Goal: Task Accomplishment & Management: Manage account settings

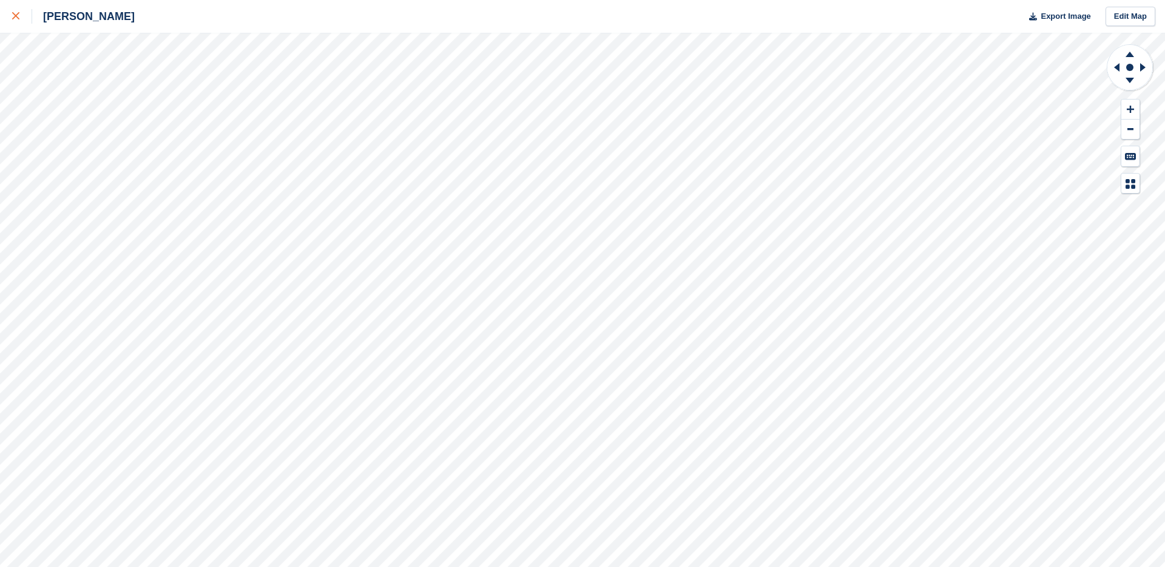
click at [13, 16] on icon at bounding box center [15, 15] width 7 height 7
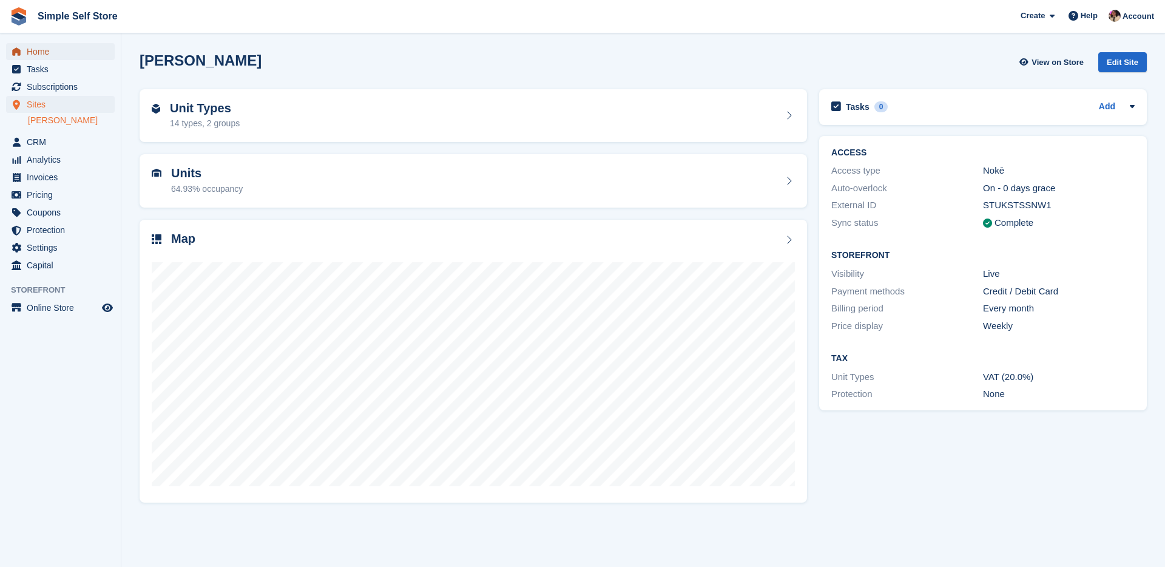
click at [56, 56] on span "Home" at bounding box center [63, 51] width 73 height 17
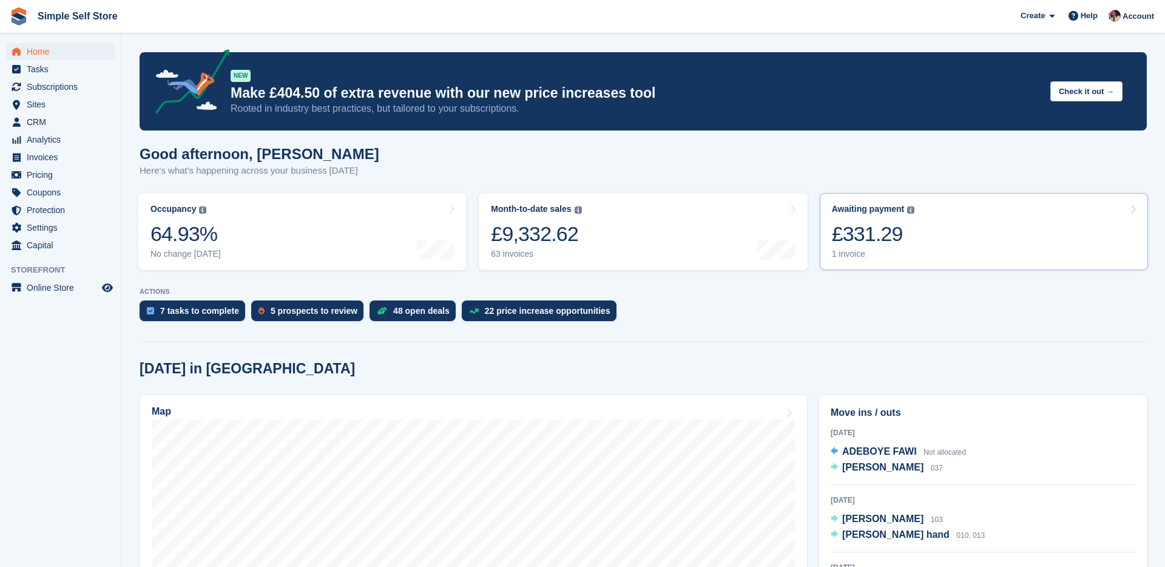
click at [907, 237] on div "£331.29" at bounding box center [873, 233] width 83 height 25
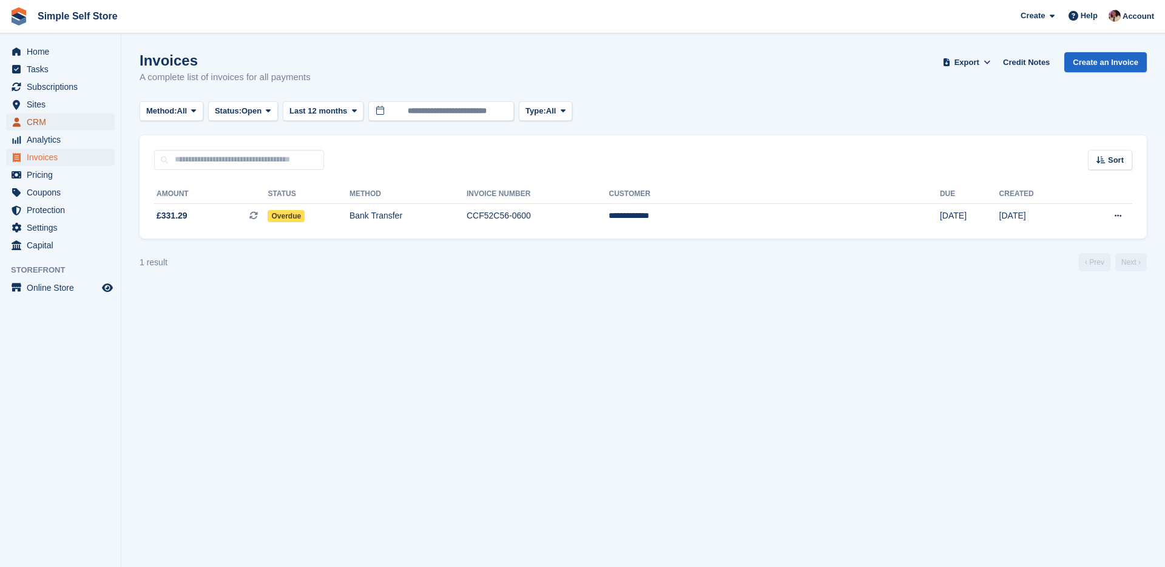
click at [49, 122] on span "CRM" at bounding box center [63, 121] width 73 height 17
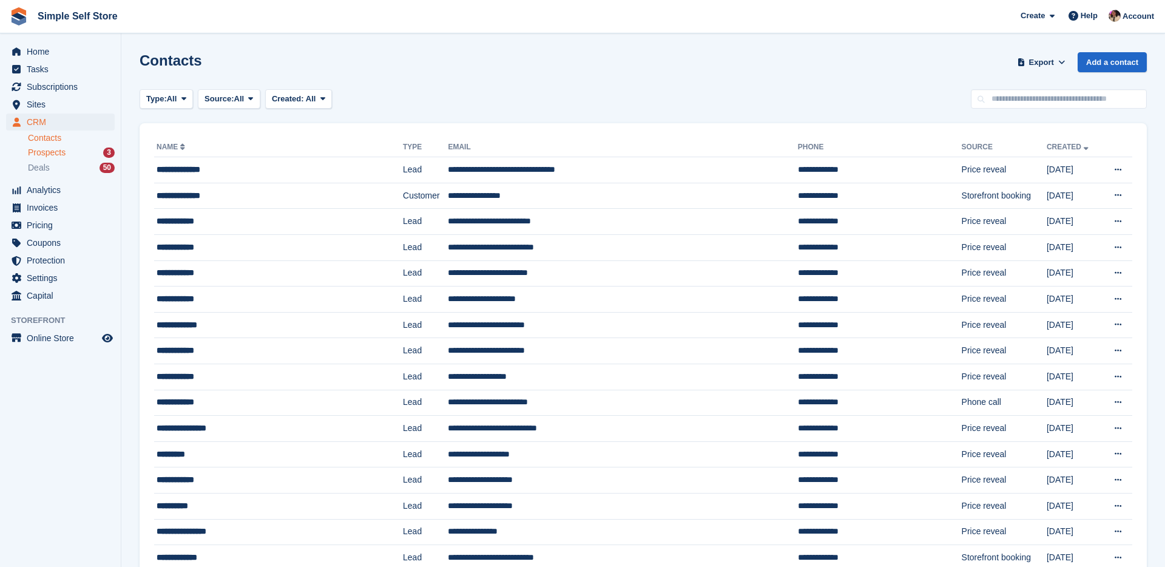
click at [59, 157] on span "Prospects" at bounding box center [47, 153] width 38 height 12
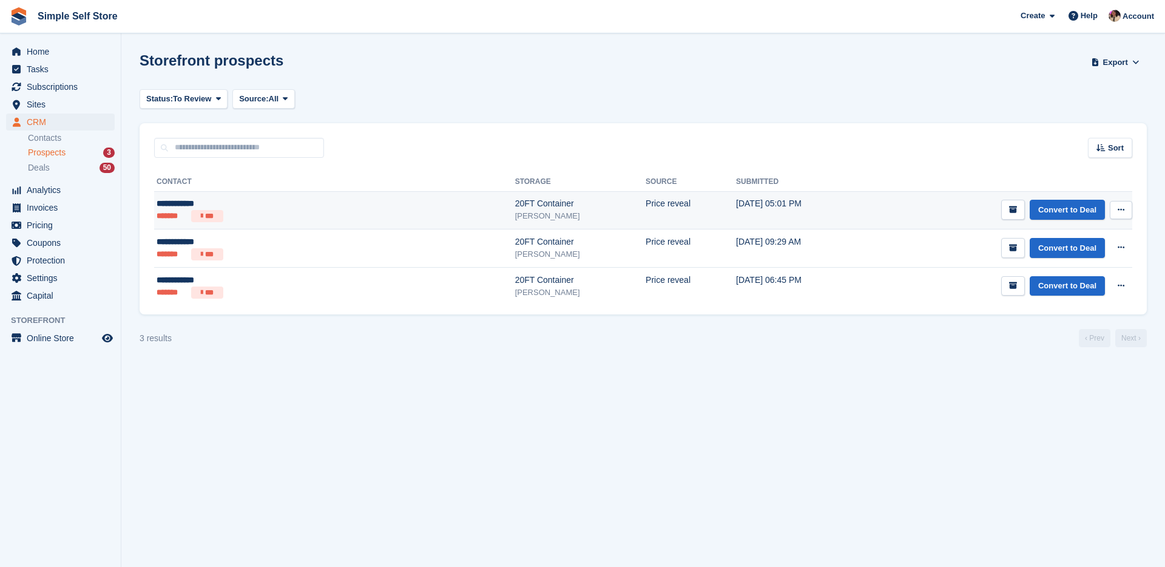
click at [257, 214] on ul "******* ***" at bounding box center [245, 216] width 177 height 12
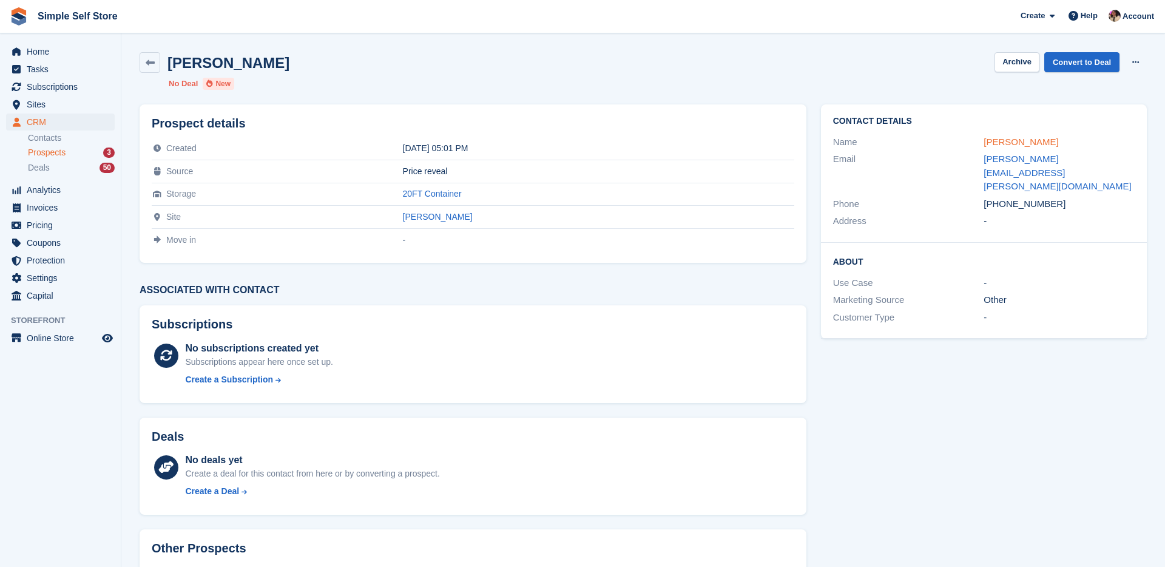
click at [1006, 144] on link "Brandon Kent" at bounding box center [1021, 142] width 75 height 10
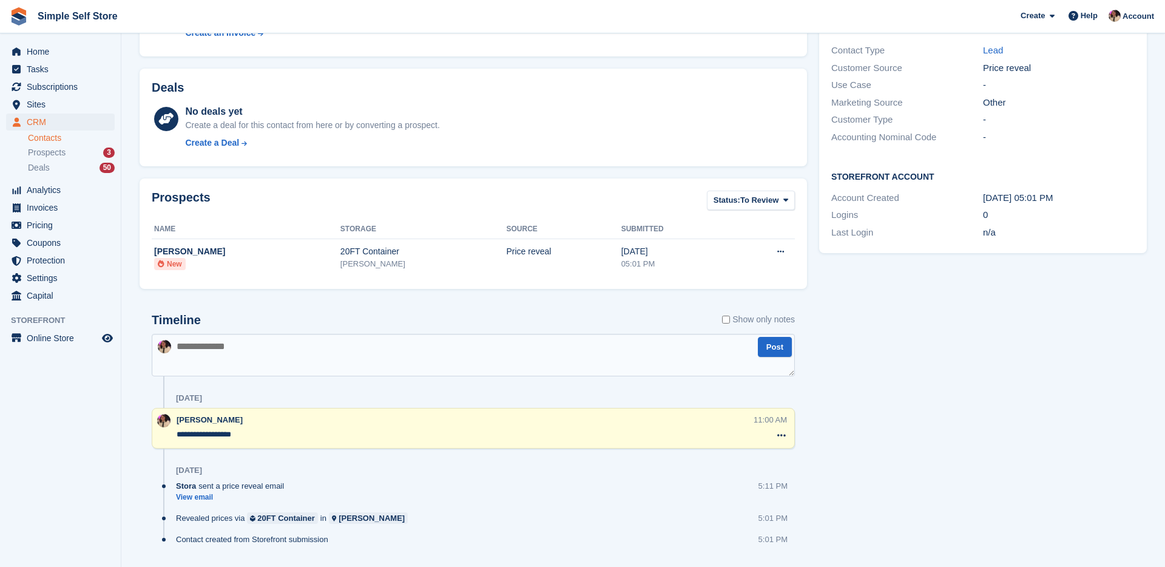
scroll to position [278, 0]
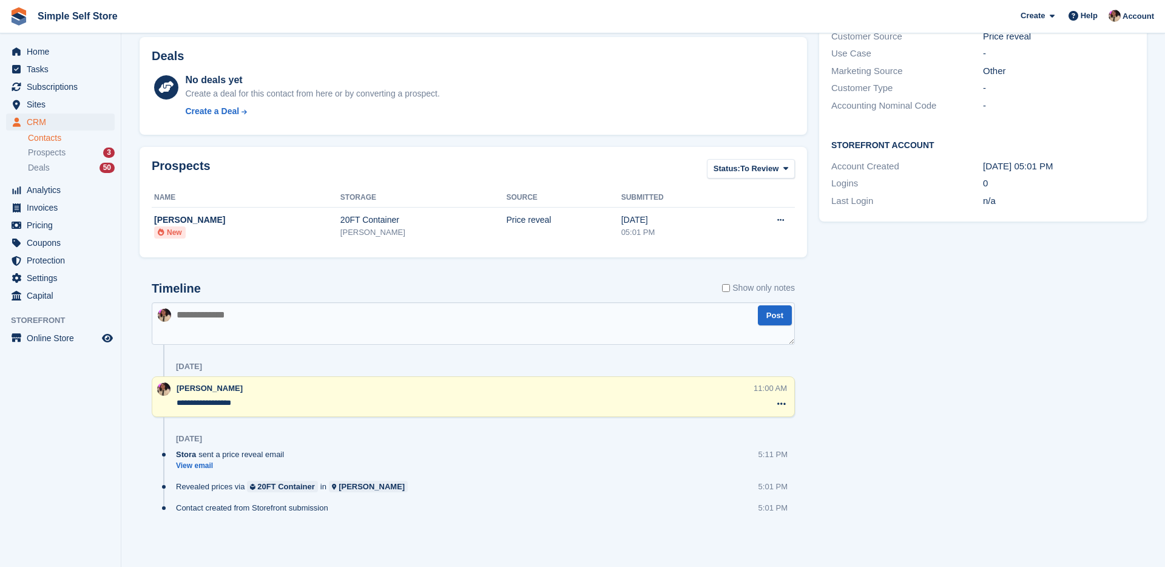
click at [347, 312] on textarea at bounding box center [473, 323] width 643 height 42
type textarea "**********"
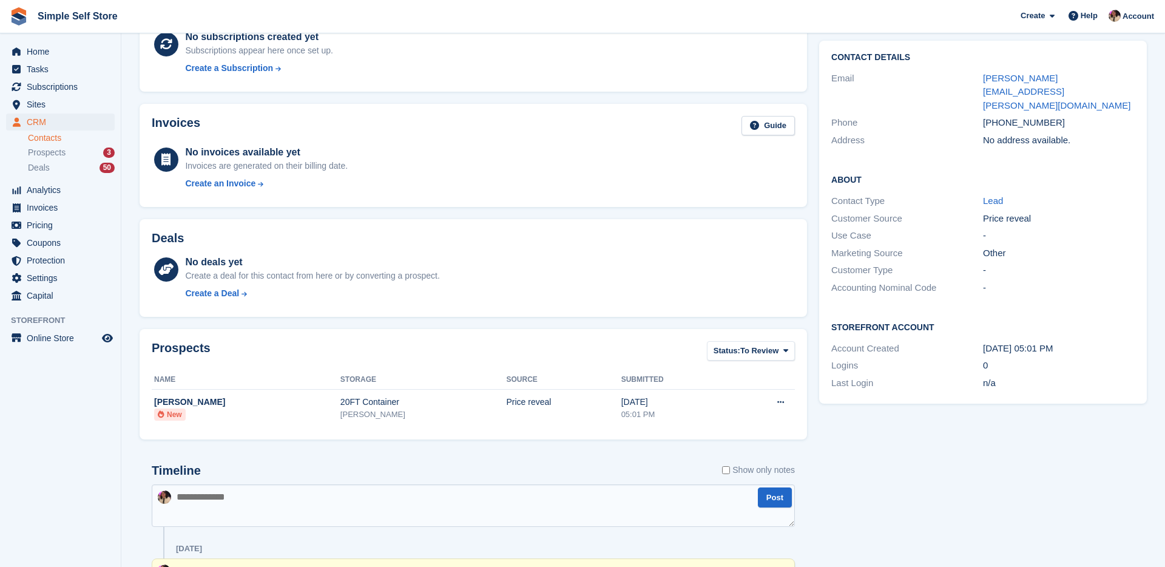
scroll to position [0, 0]
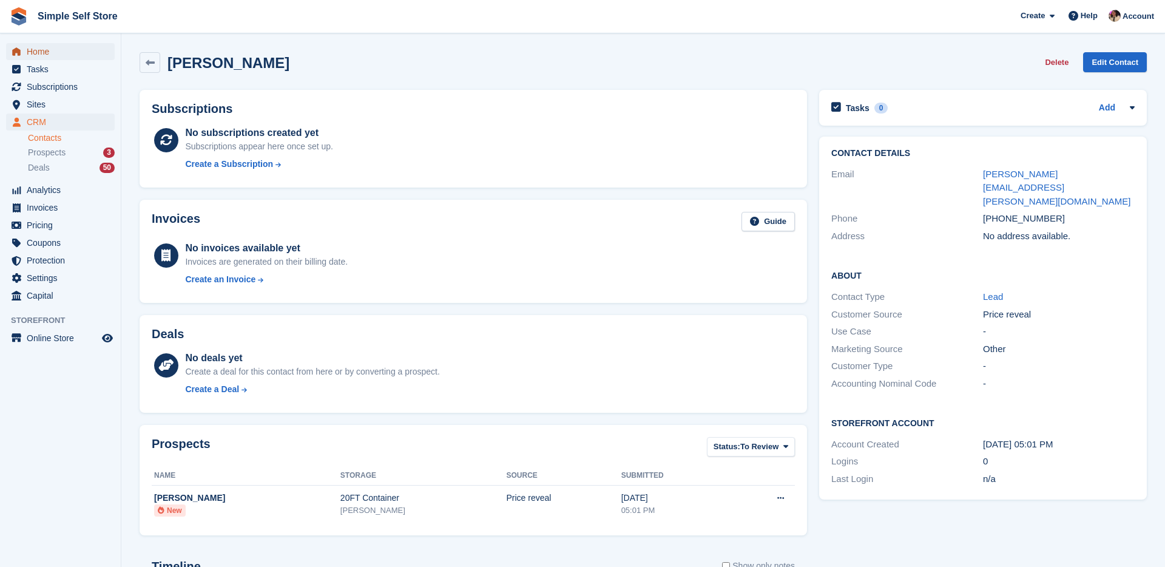
click at [53, 53] on span "Home" at bounding box center [63, 51] width 73 height 17
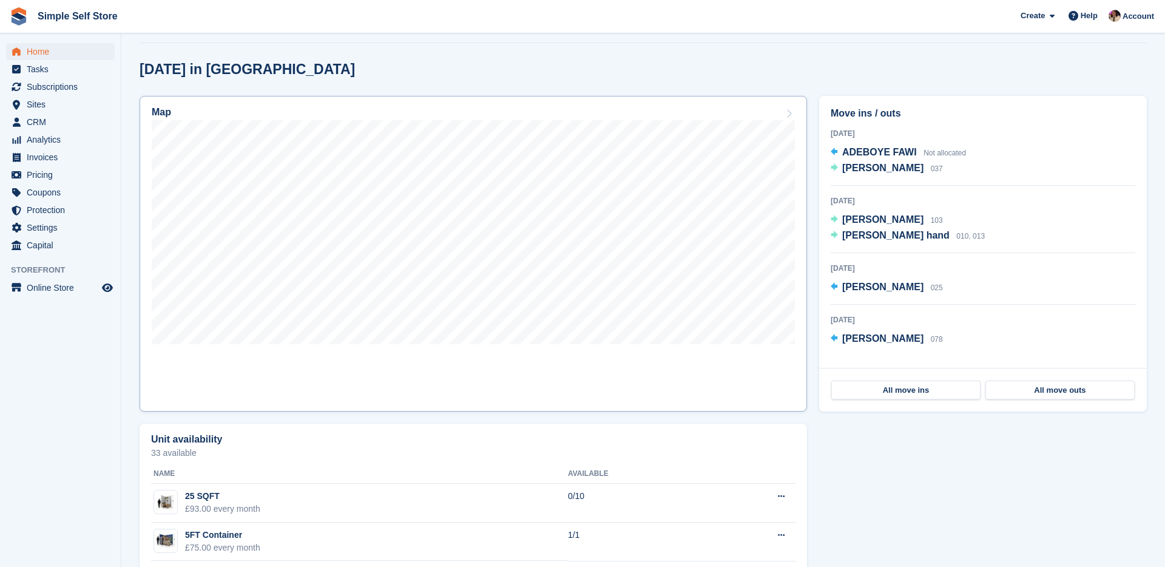
scroll to position [297, 0]
click at [52, 124] on span "CRM" at bounding box center [63, 121] width 73 height 17
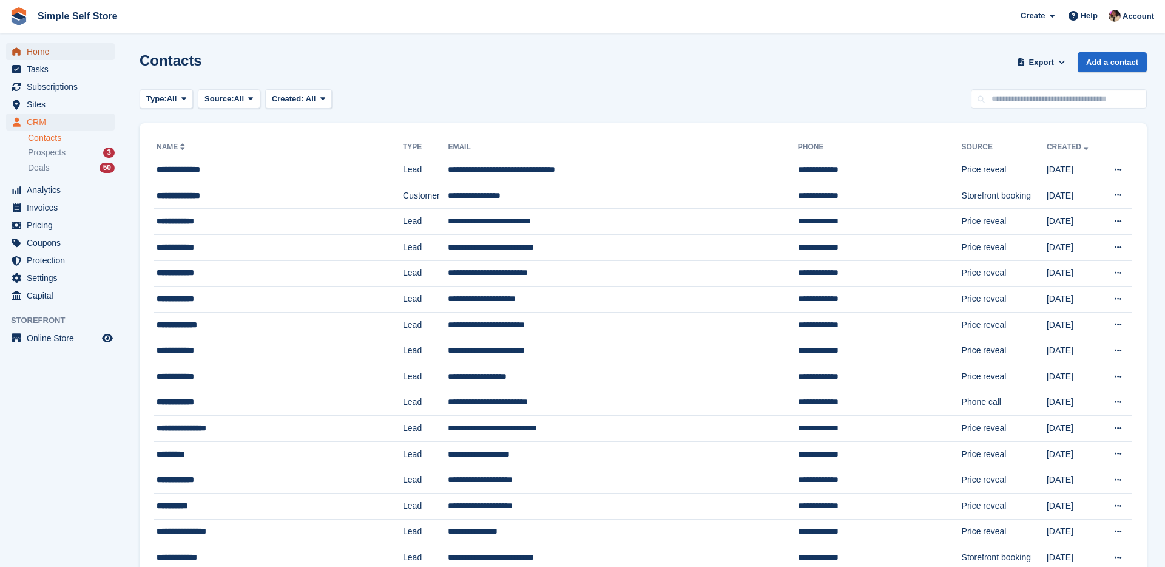
click at [66, 54] on span "Home" at bounding box center [63, 51] width 73 height 17
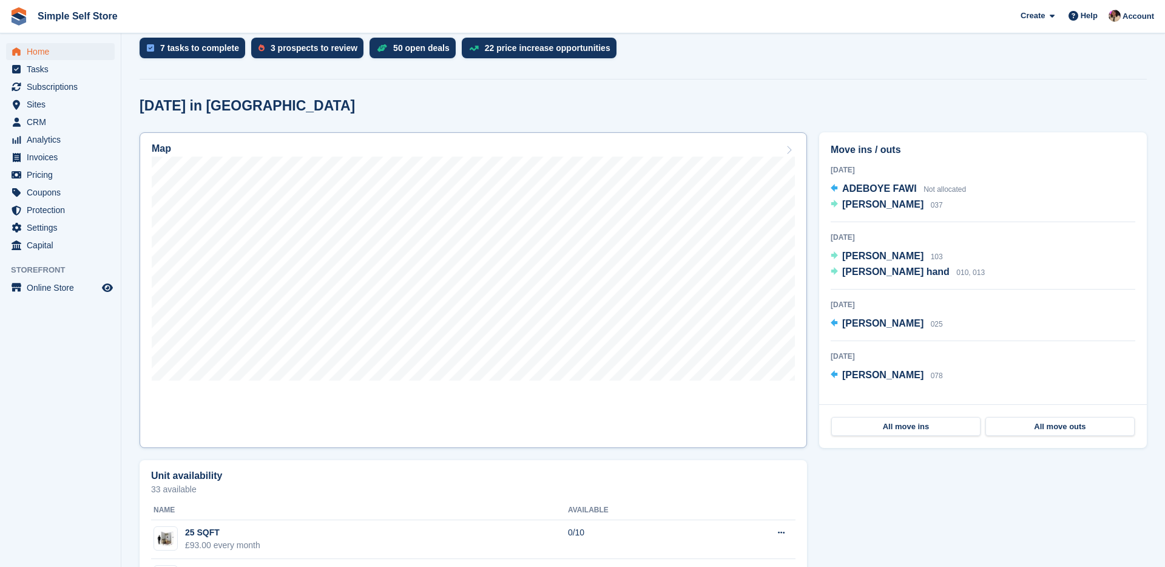
scroll to position [263, 0]
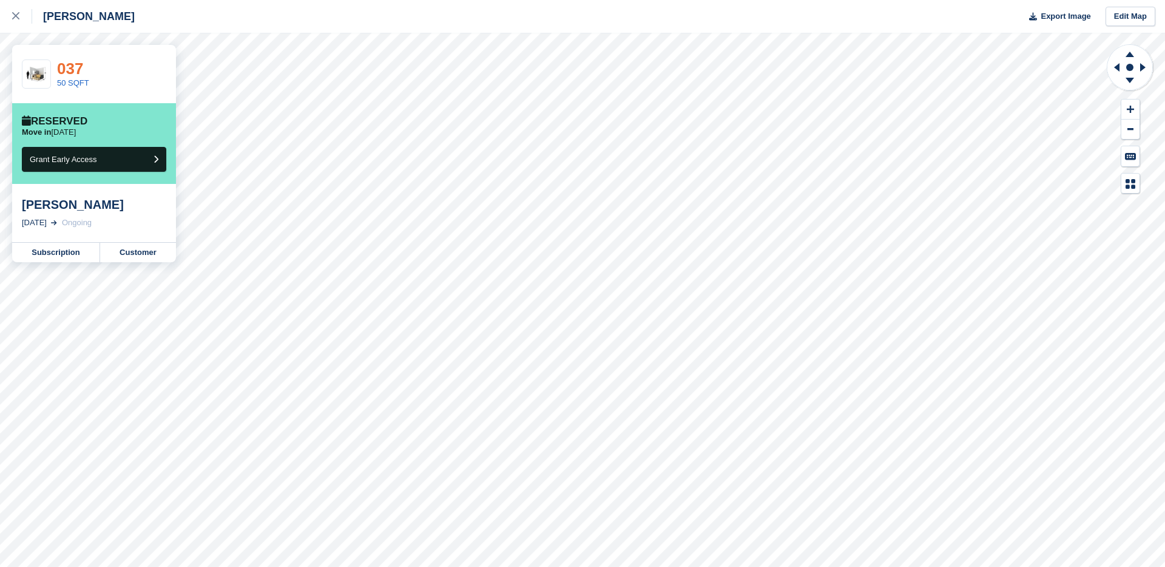
click at [76, 72] on link "037" at bounding box center [70, 68] width 26 height 18
click at [16, 18] on icon at bounding box center [15, 15] width 7 height 7
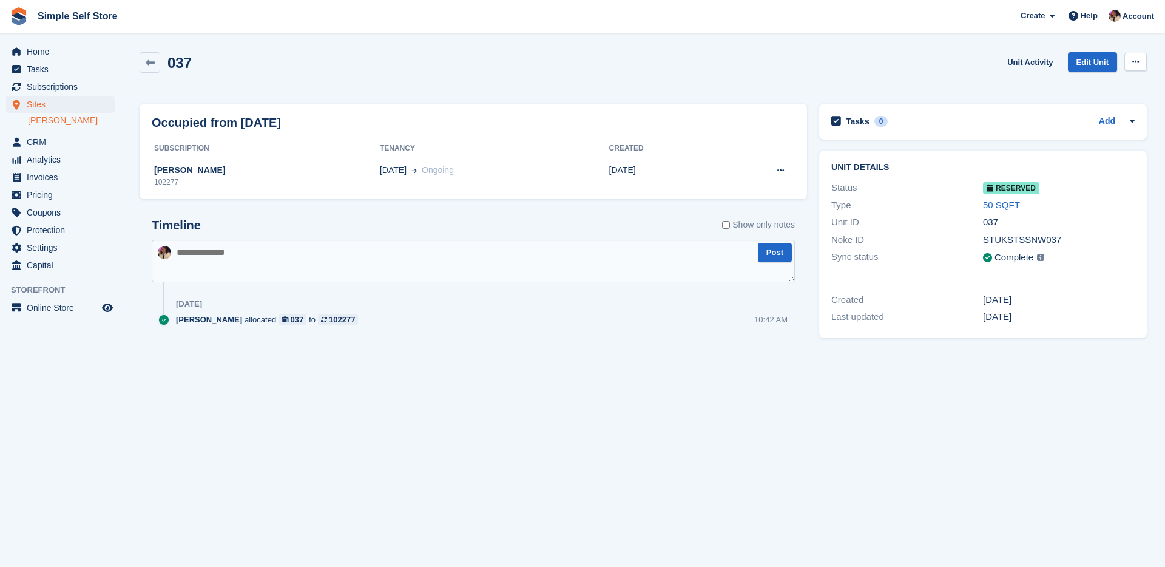
click at [1140, 66] on button at bounding box center [1135, 62] width 22 height 18
click at [1103, 107] on p "Deallocate" at bounding box center [1089, 112] width 106 height 16
click at [56, 50] on span "Home" at bounding box center [63, 51] width 73 height 17
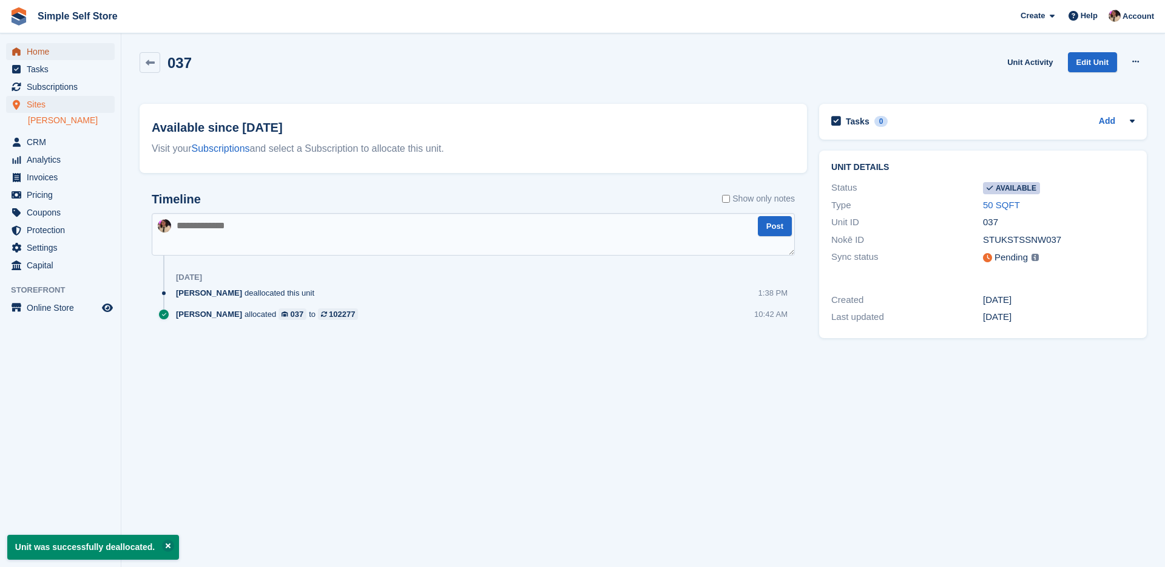
click at [56, 53] on span "Home" at bounding box center [63, 51] width 73 height 17
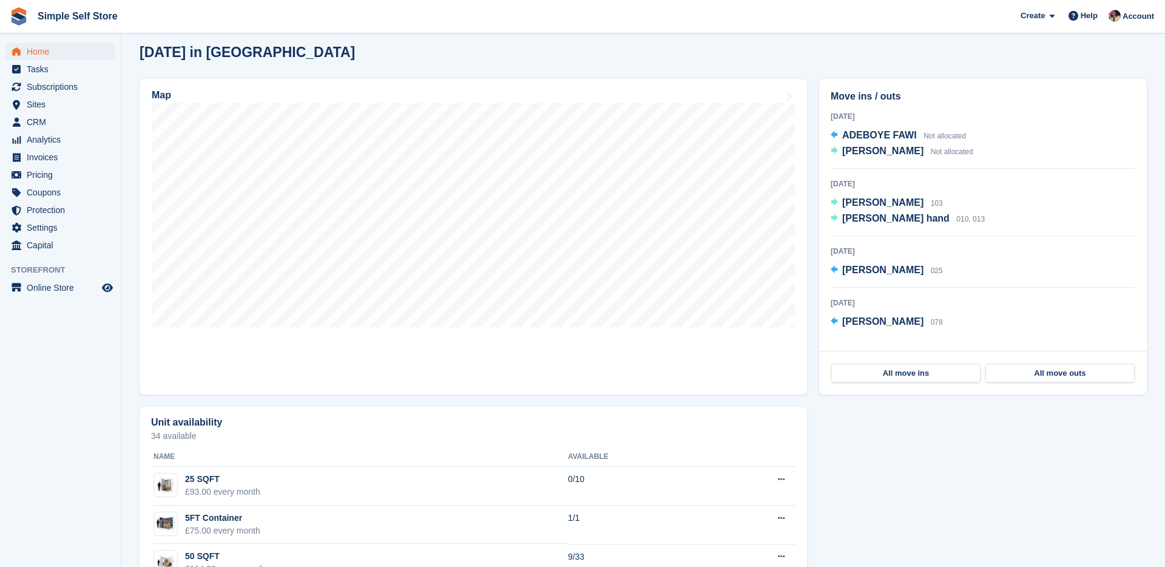
scroll to position [323, 0]
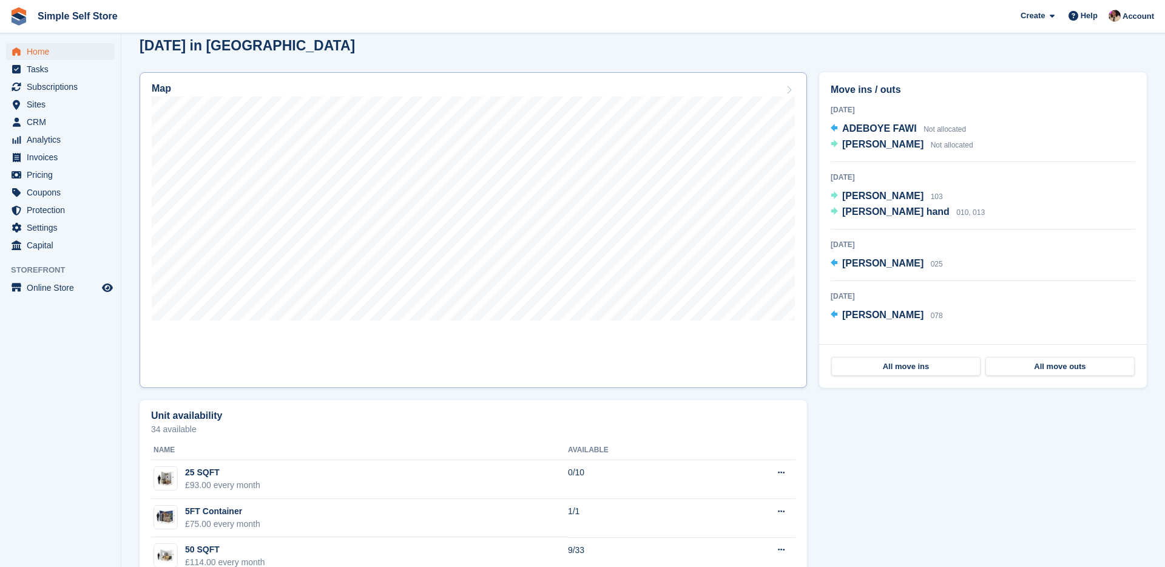
click at [507, 324] on div at bounding box center [473, 210] width 643 height 228
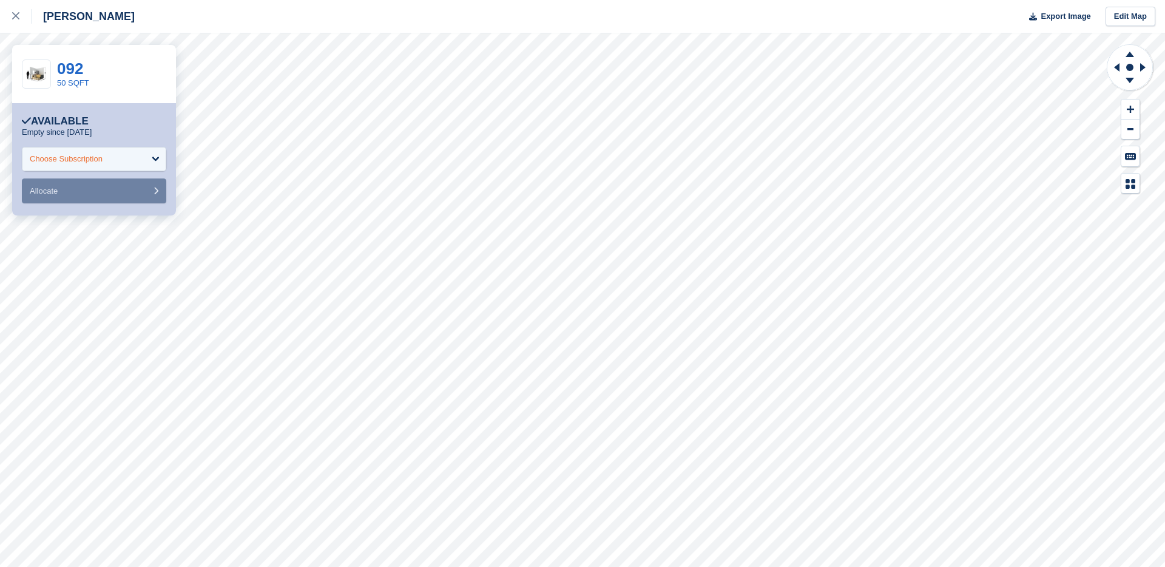
click at [124, 149] on div "Choose Subscription" at bounding box center [94, 159] width 144 height 24
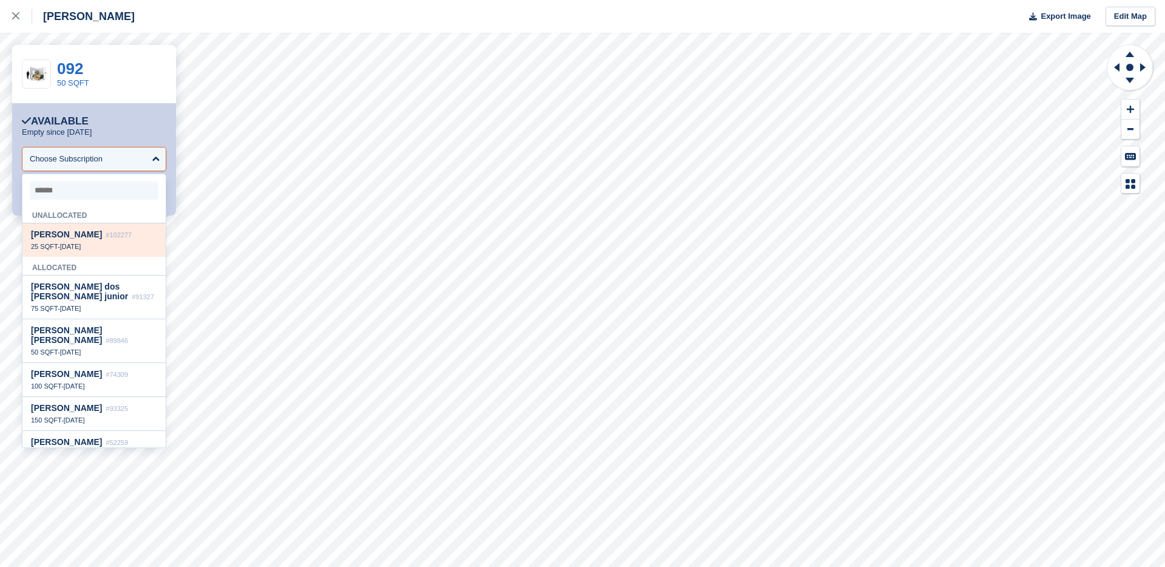
click at [115, 237] on span "#102277" at bounding box center [119, 234] width 26 height 7
select select "******"
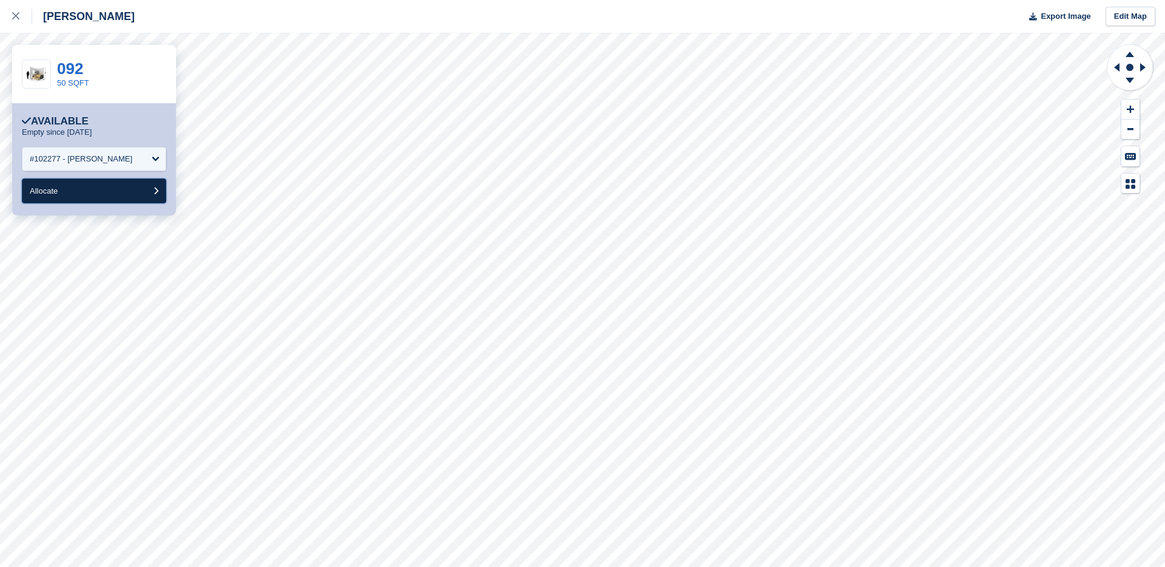
click at [101, 194] on button "Allocate" at bounding box center [94, 190] width 144 height 25
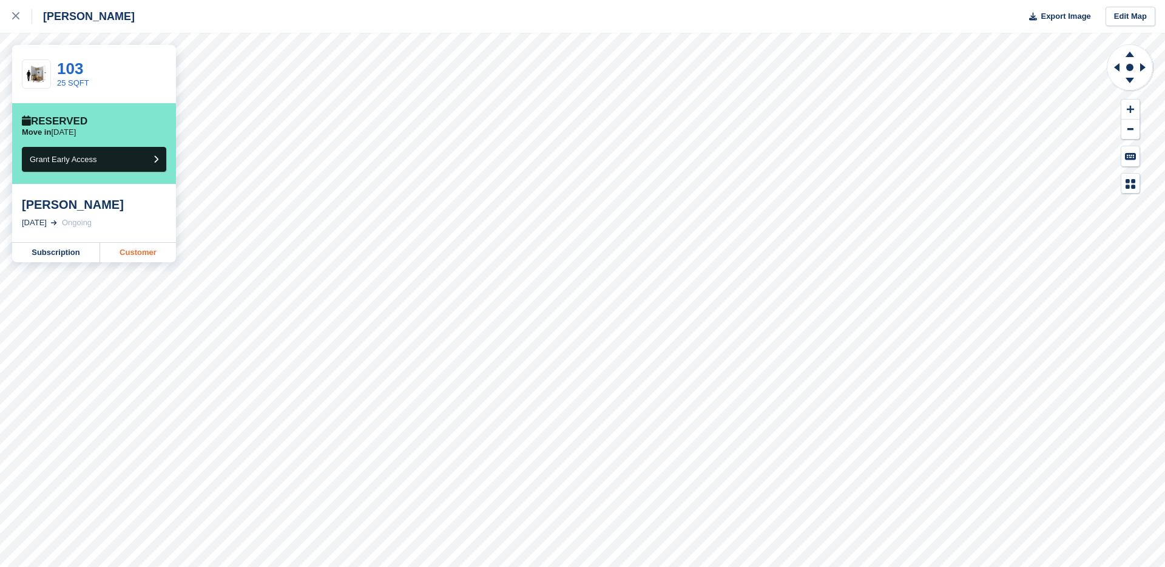
click at [128, 248] on link "Customer" at bounding box center [138, 252] width 76 height 19
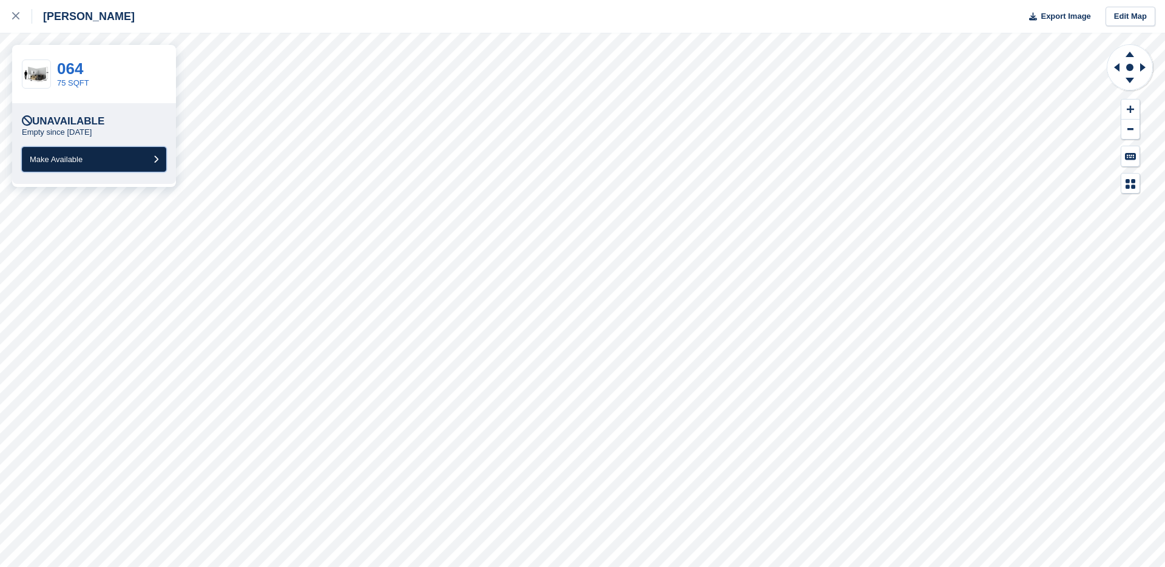
click at [98, 157] on button "Make Available" at bounding box center [94, 159] width 144 height 25
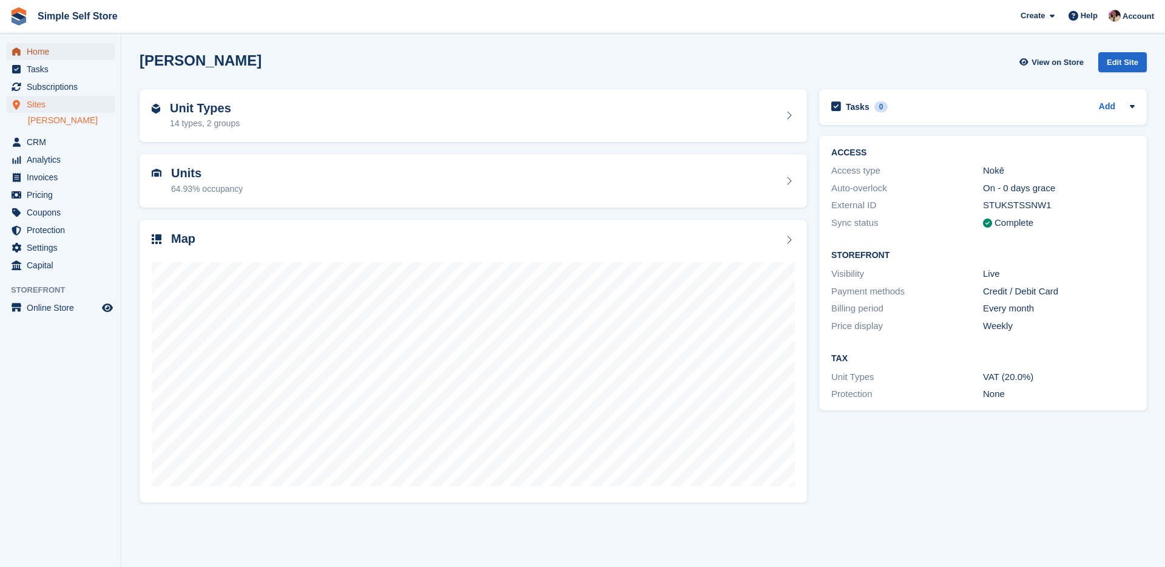
click at [30, 46] on span "Home" at bounding box center [63, 51] width 73 height 17
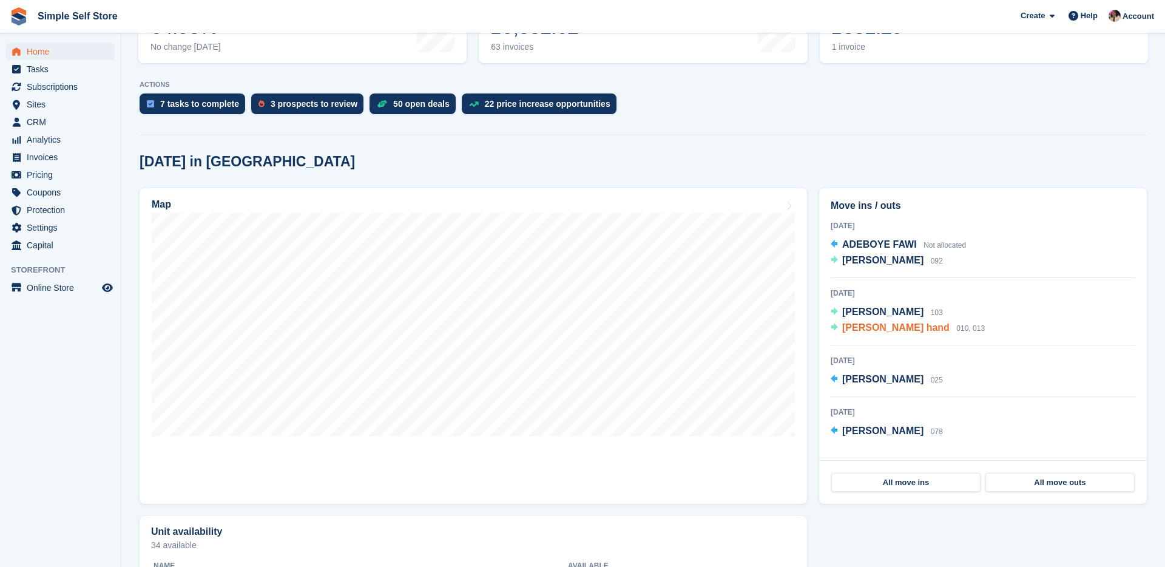
scroll to position [209, 0]
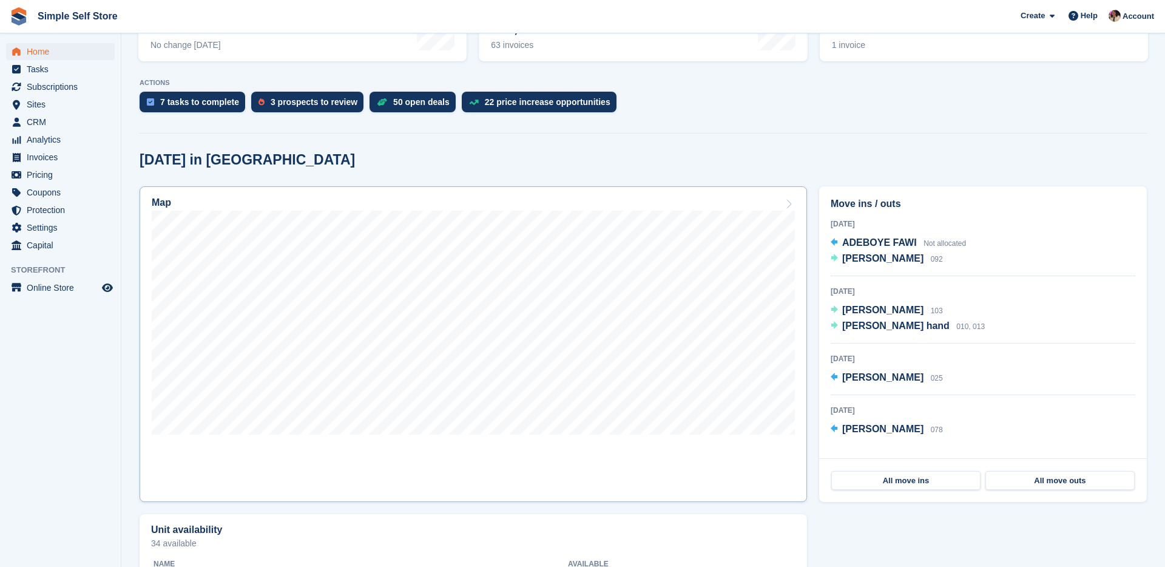
click at [570, 445] on link "Map" at bounding box center [474, 344] width 668 height 316
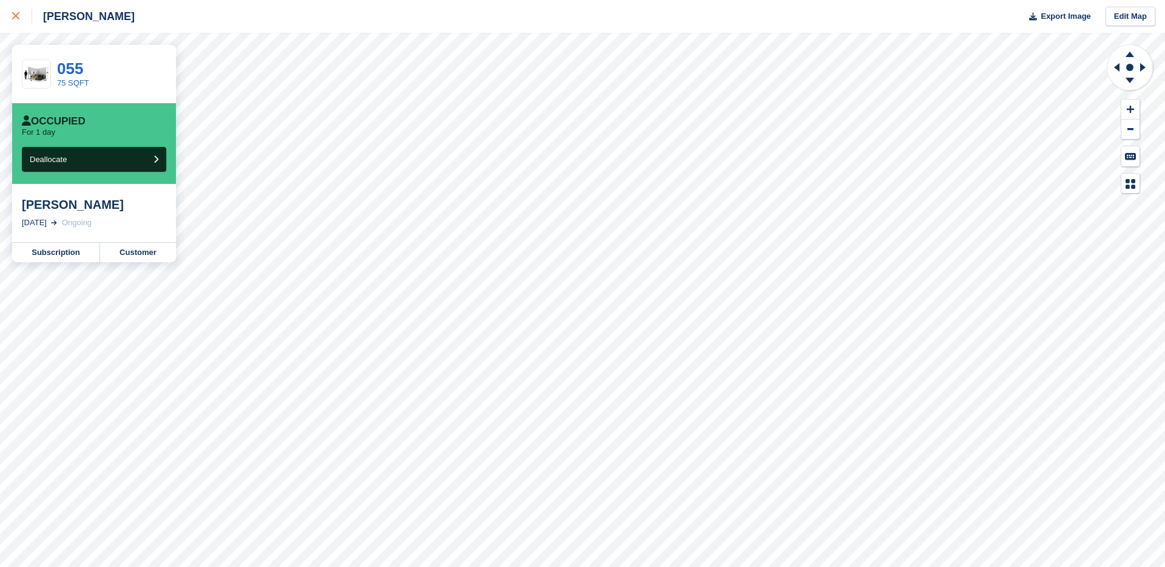
click at [24, 19] on div at bounding box center [22, 16] width 20 height 15
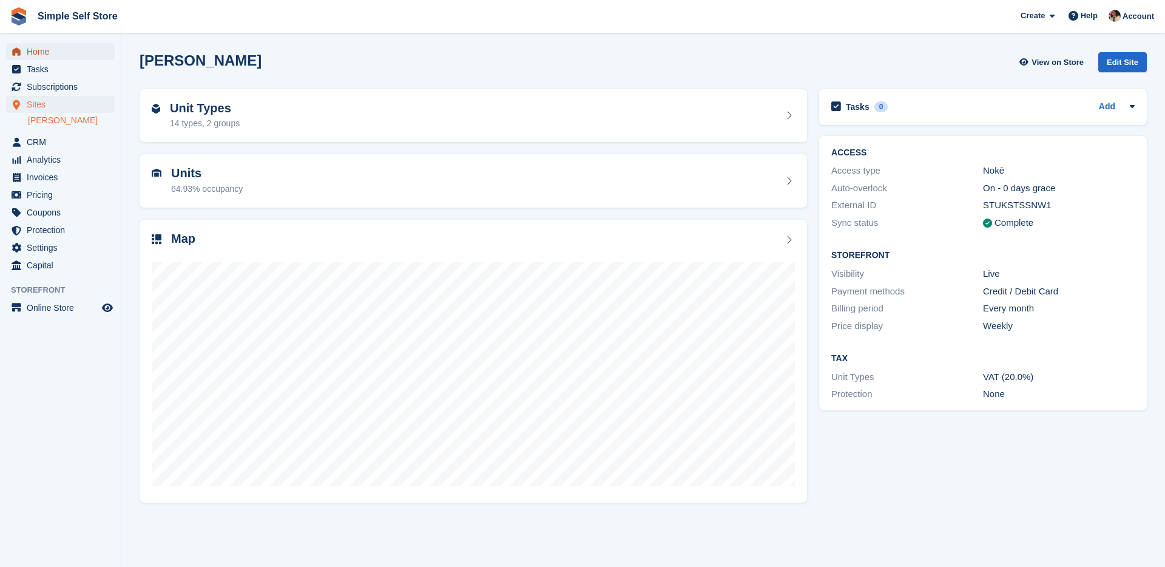
click at [59, 59] on span "Home" at bounding box center [63, 51] width 73 height 17
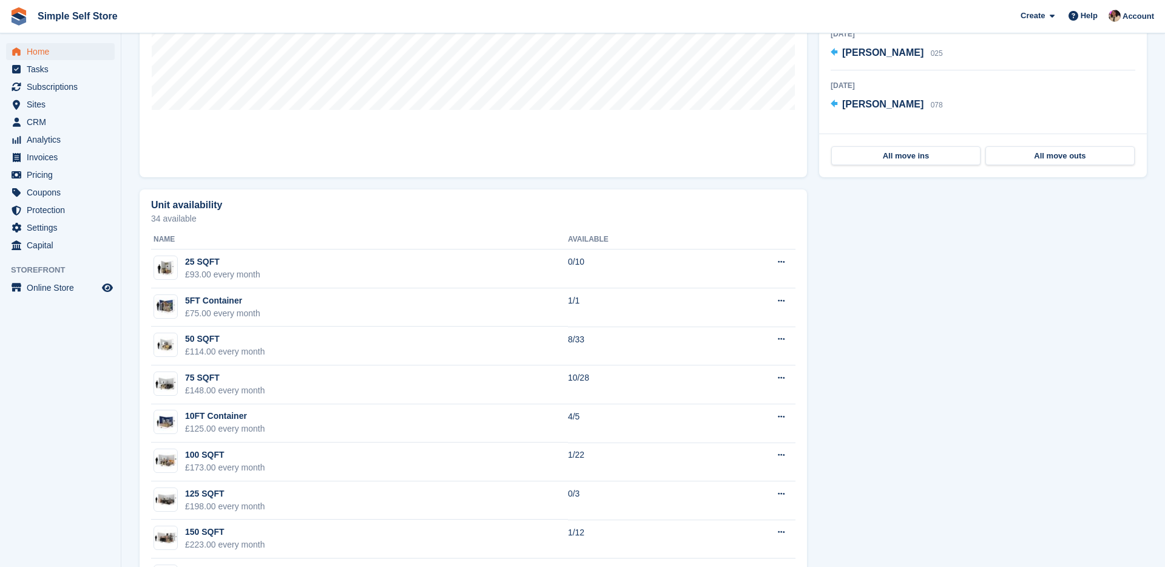
scroll to position [534, 0]
click at [48, 104] on span "Sites" at bounding box center [63, 104] width 73 height 17
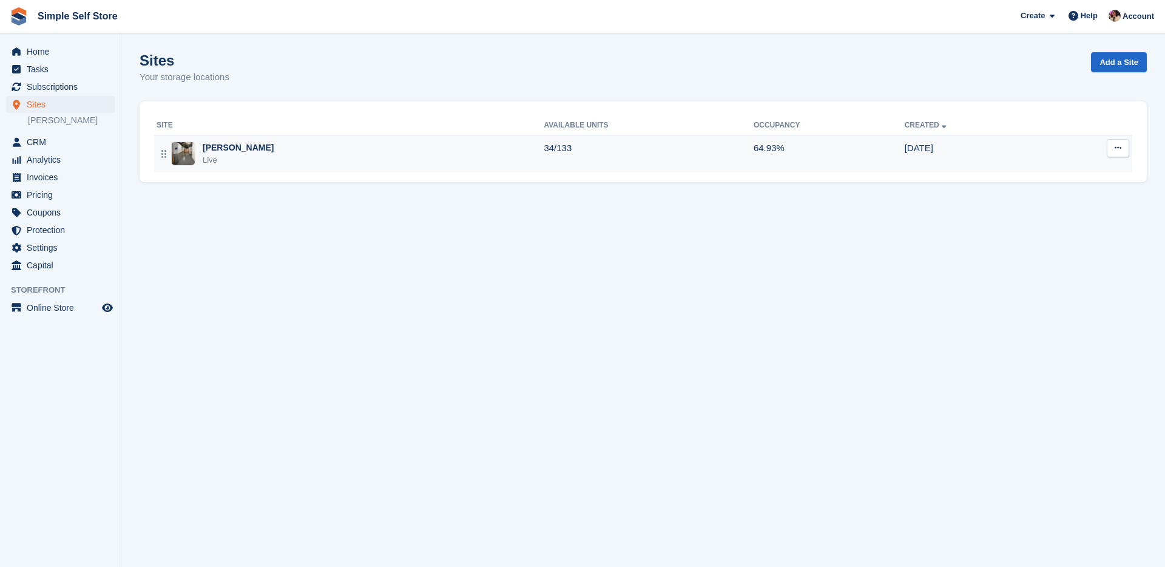
click at [262, 157] on div "[PERSON_NAME] Live" at bounding box center [350, 153] width 387 height 25
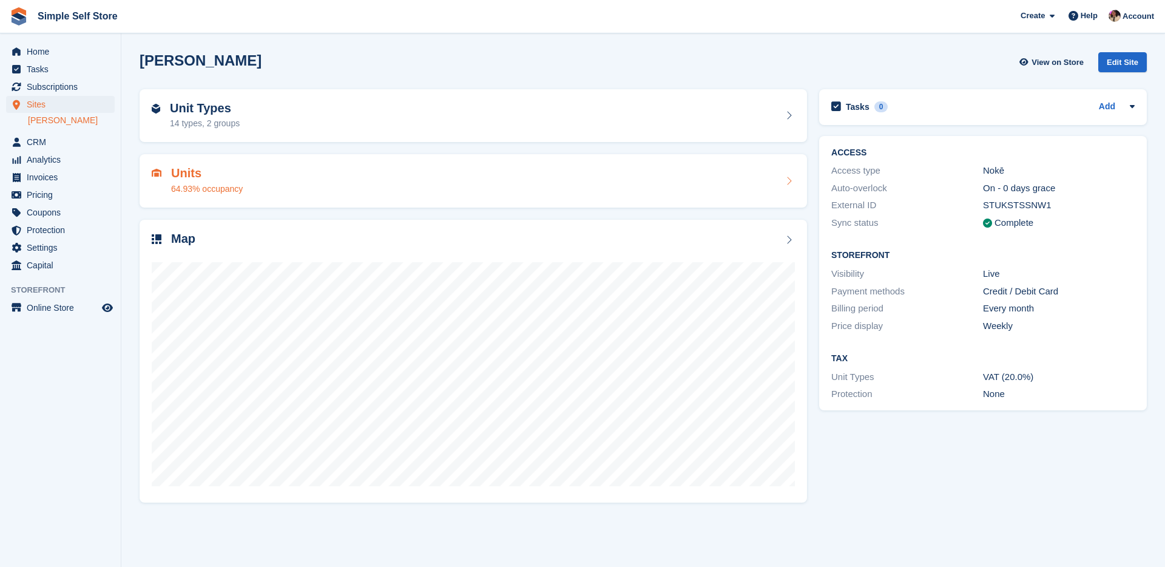
click at [244, 164] on div "Units 64.93% occupancy" at bounding box center [474, 180] width 668 height 53
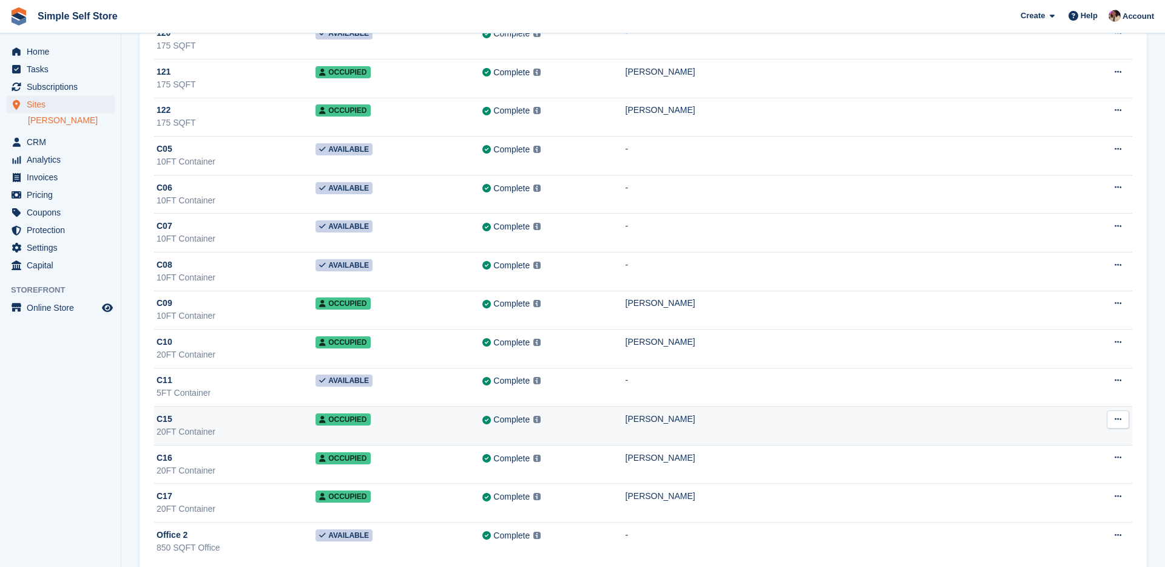
scroll to position [4726, 0]
click at [235, 387] on div "5FT Container" at bounding box center [236, 391] width 159 height 13
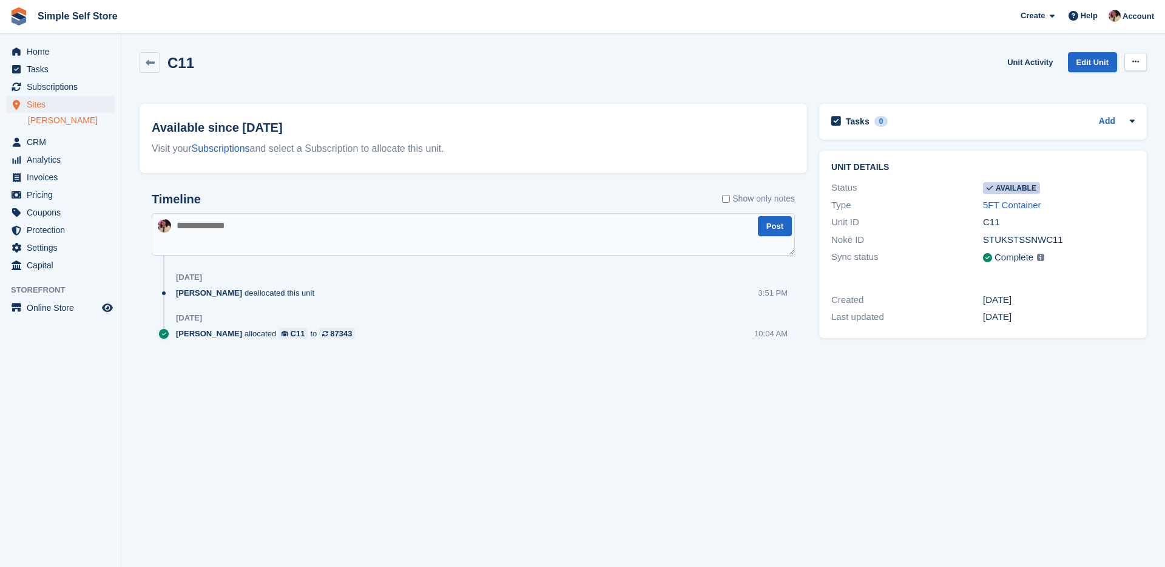
click at [1134, 54] on button at bounding box center [1135, 62] width 22 height 18
click at [1084, 113] on p "Delete unit" at bounding box center [1089, 112] width 106 height 16
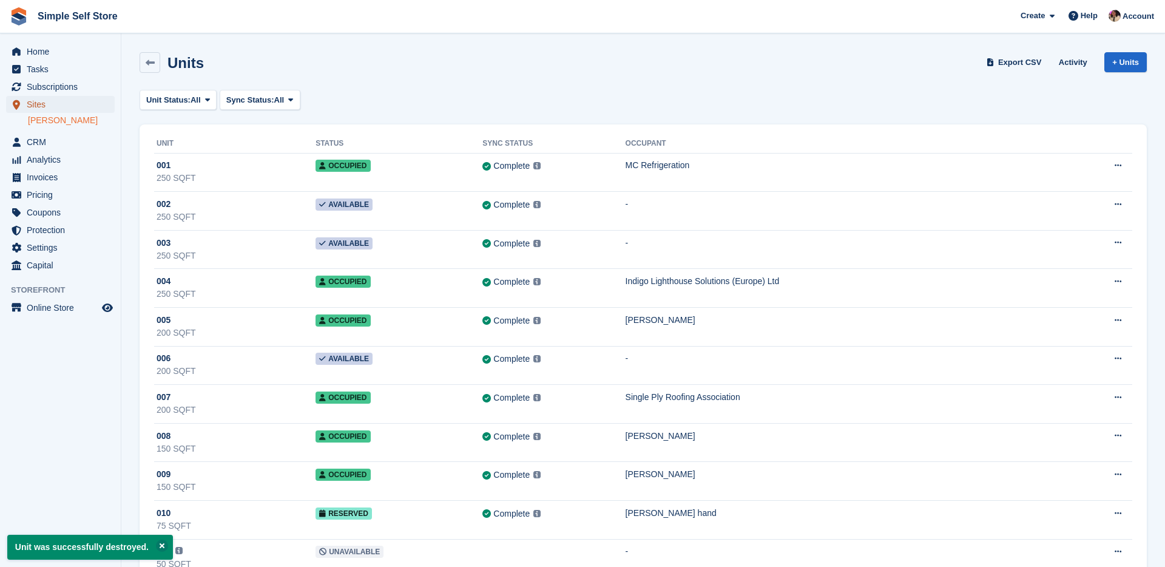
click at [43, 107] on span "Sites" at bounding box center [63, 104] width 73 height 17
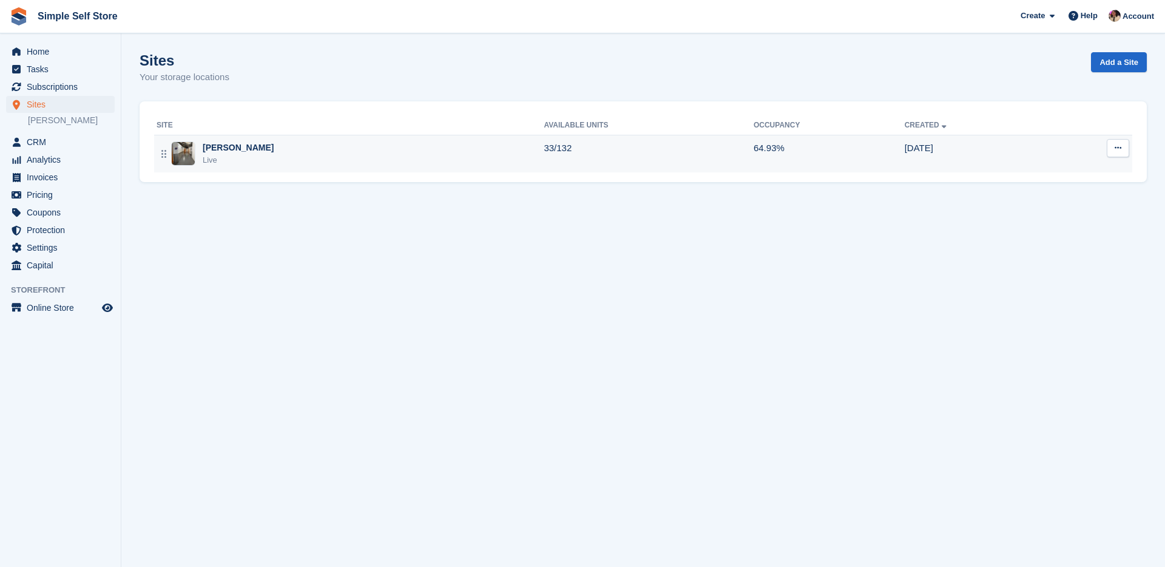
click at [256, 147] on div "Newhouse Live" at bounding box center [350, 153] width 387 height 25
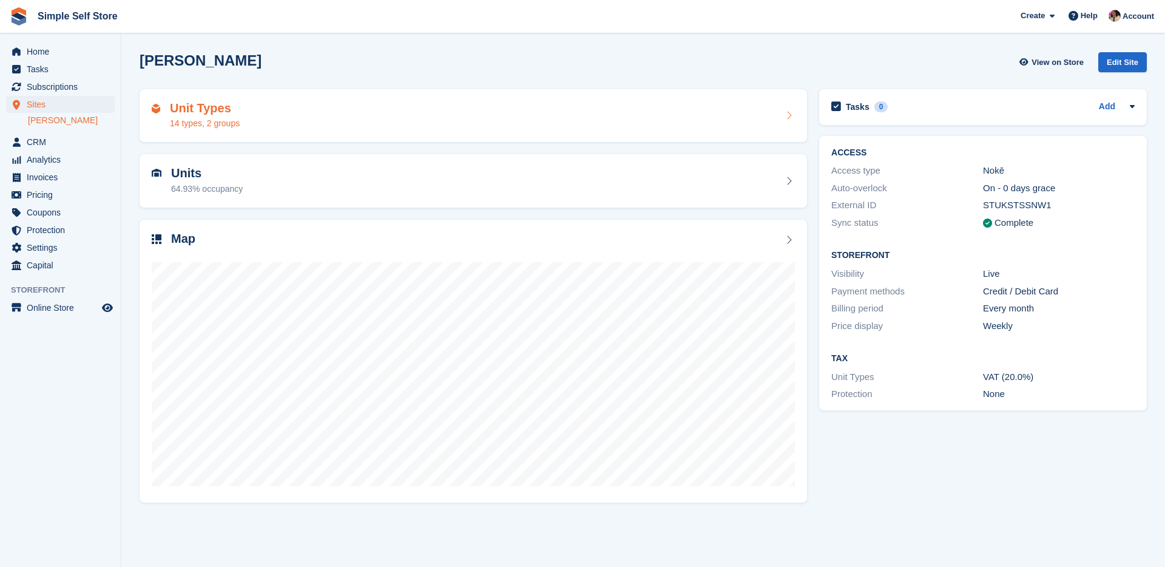
click at [254, 121] on div "Unit Types 14 types, 2 groups" at bounding box center [473, 115] width 643 height 29
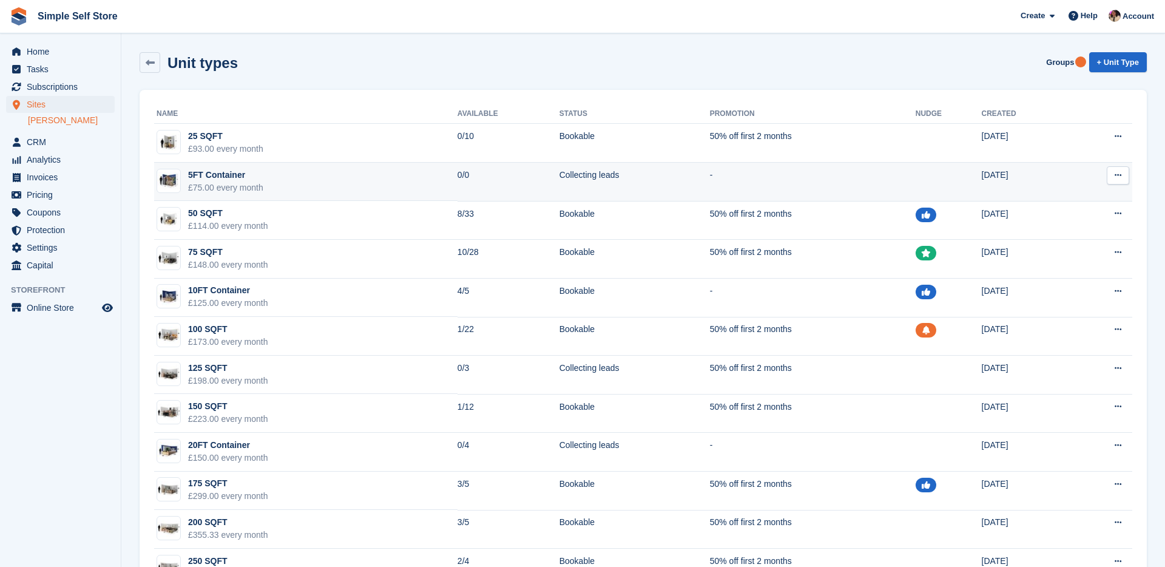
click at [294, 192] on td "5FT Container £75.00 every month" at bounding box center [305, 182] width 303 height 39
click at [1121, 175] on button at bounding box center [1118, 175] width 22 height 18
click at [1028, 172] on td "[DATE]" at bounding box center [1025, 182] width 87 height 39
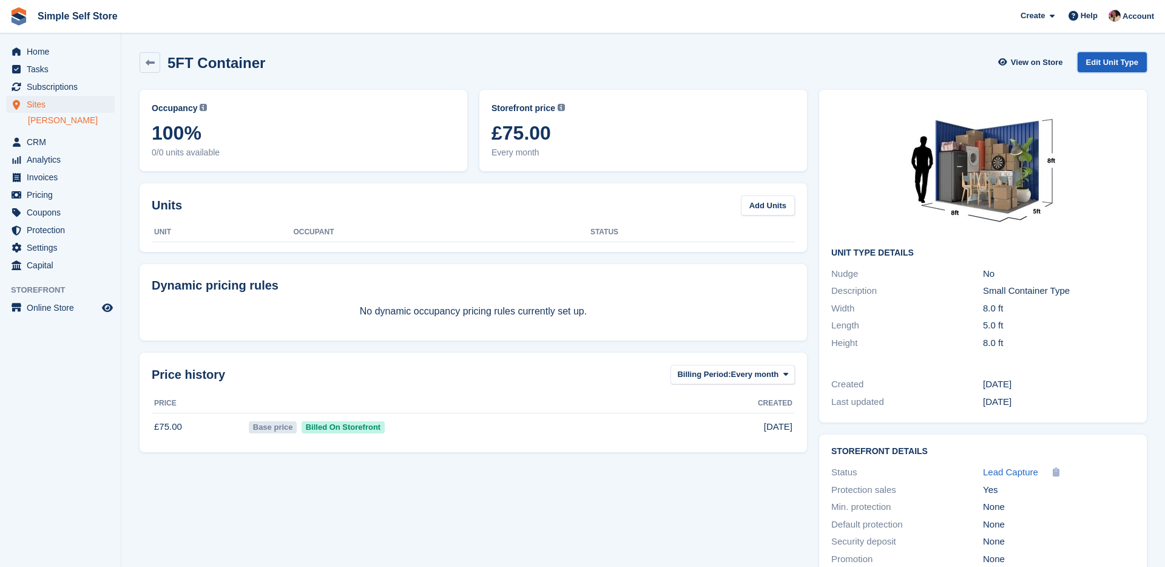
click at [1101, 59] on link "Edit Unit Type" at bounding box center [1112, 62] width 69 height 20
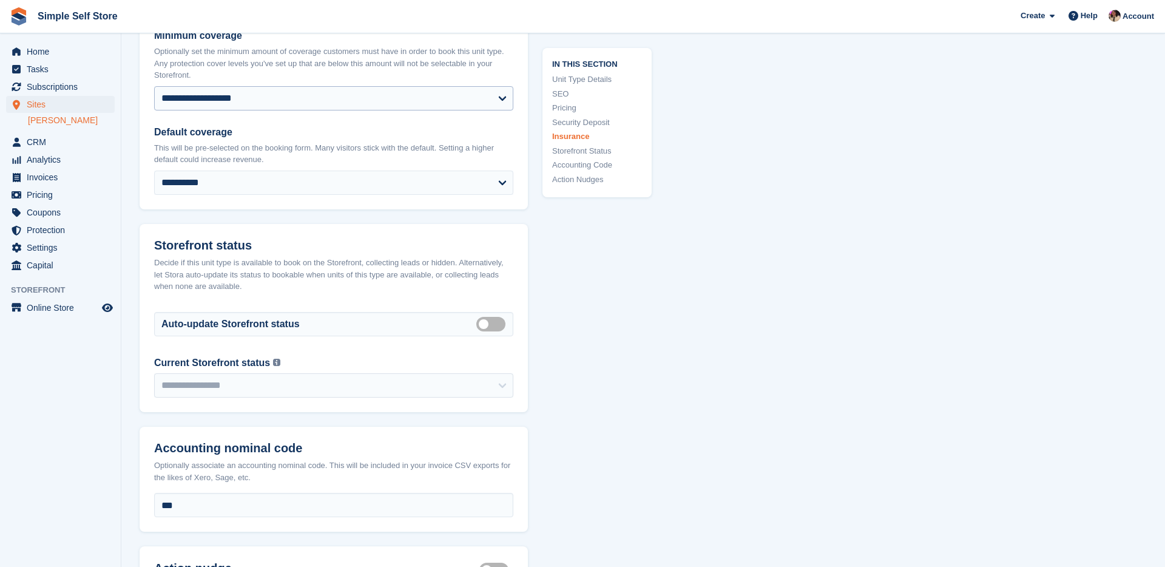
scroll to position [1729, 0]
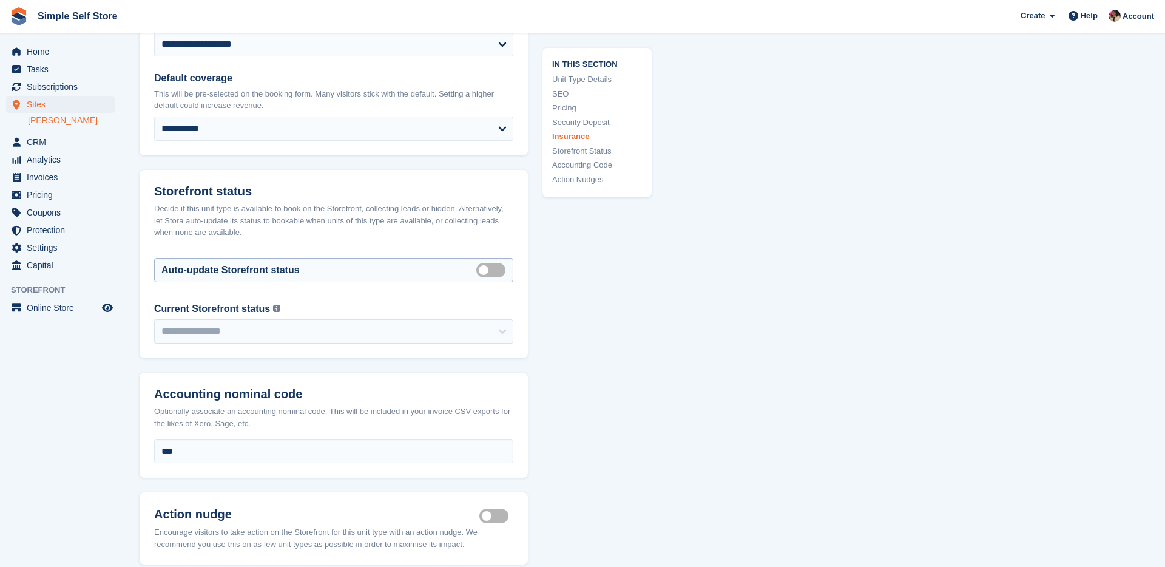
click at [490, 269] on label "Auto manage storefront status" at bounding box center [493, 270] width 34 height 2
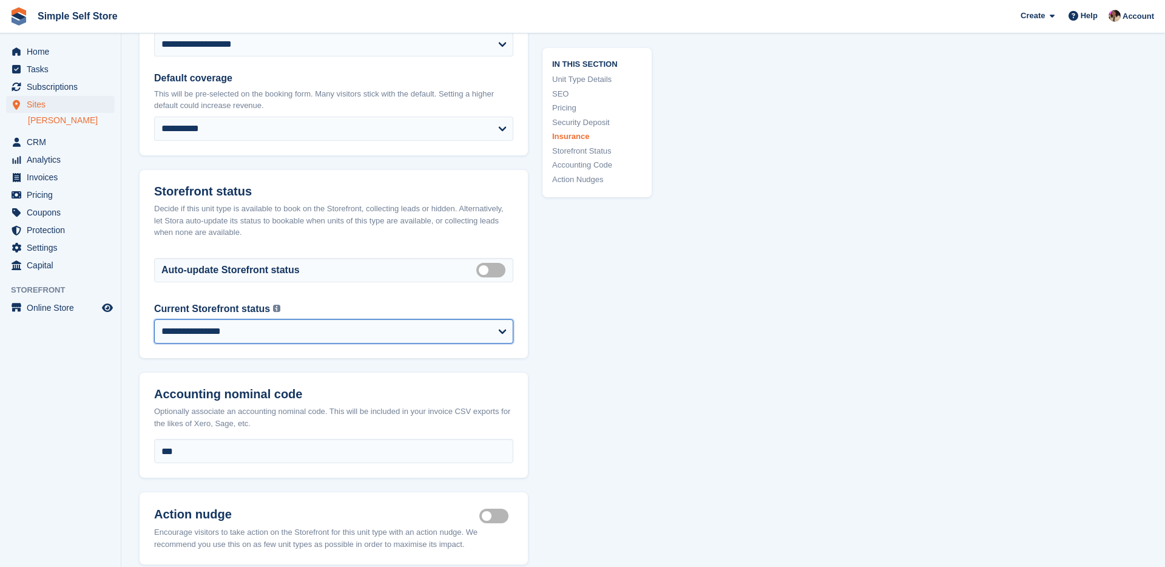
click at [487, 325] on select "**********" at bounding box center [333, 331] width 359 height 24
select select "******"
click at [154, 319] on select "**********" at bounding box center [333, 331] width 359 height 24
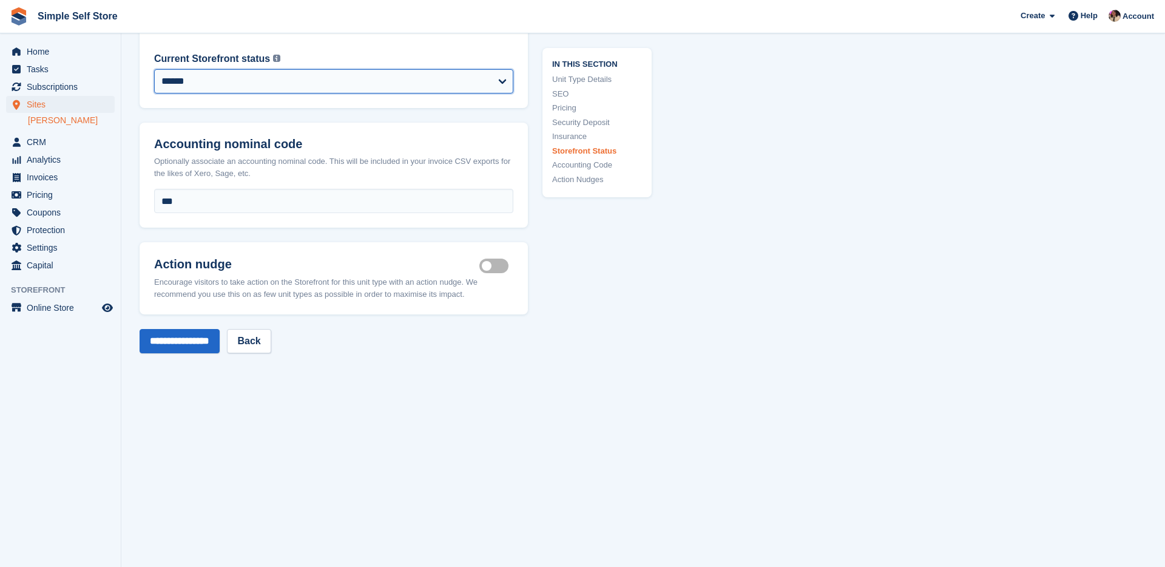
scroll to position [2027, 0]
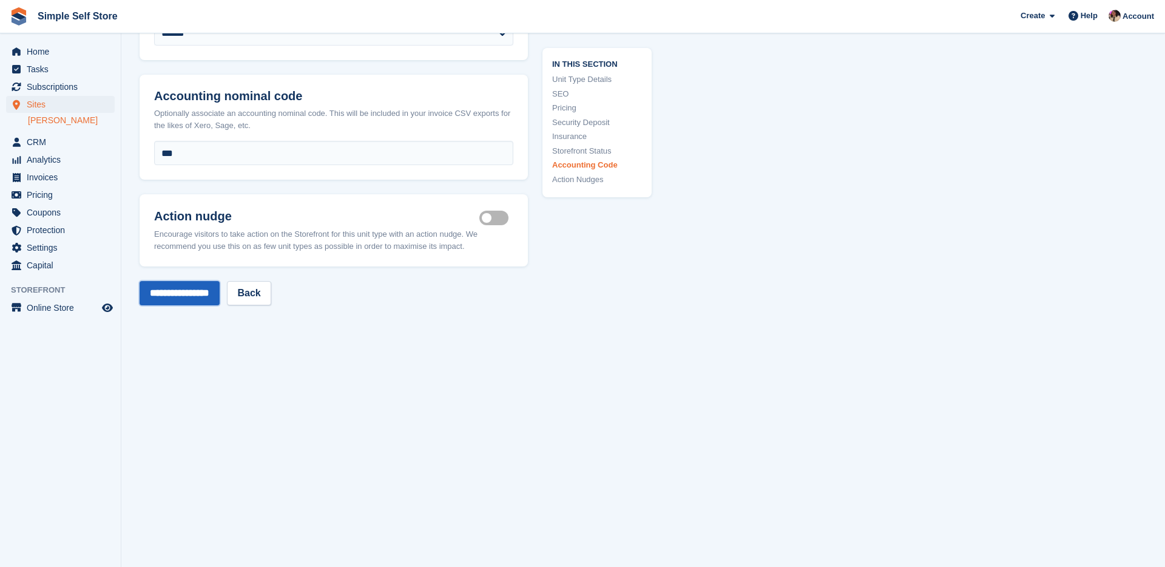
click at [220, 283] on input "**********" at bounding box center [180, 293] width 80 height 24
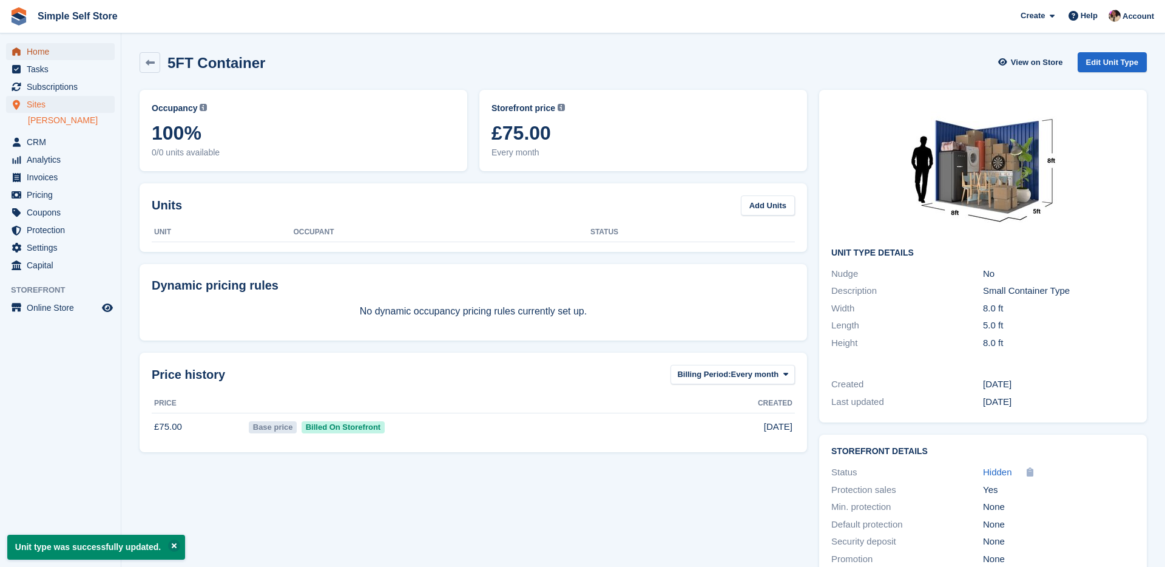
click at [43, 50] on span "Home" at bounding box center [63, 51] width 73 height 17
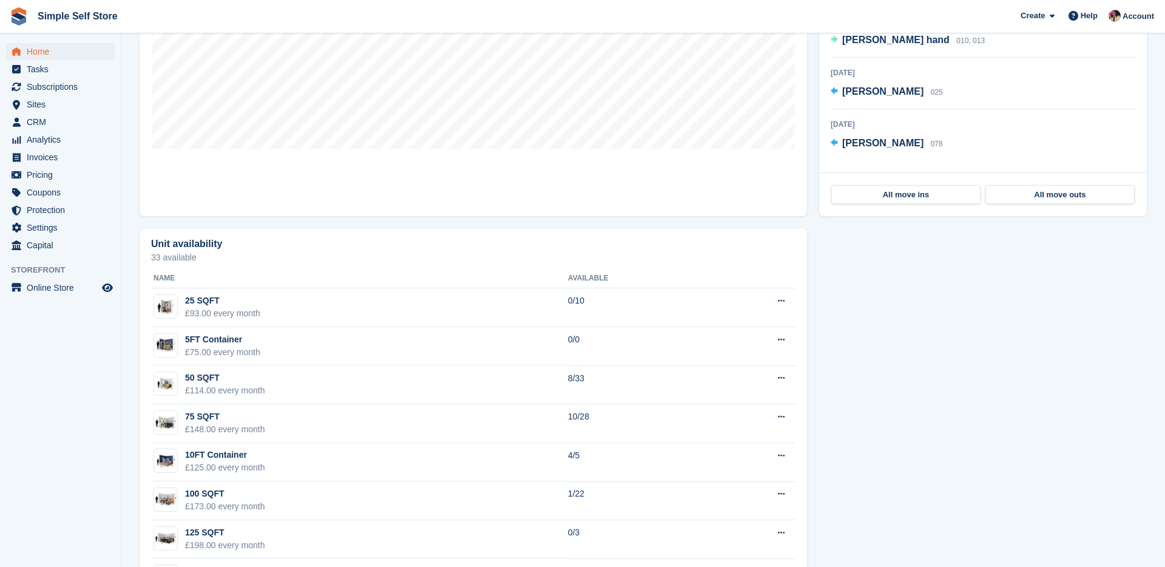
scroll to position [569, 0]
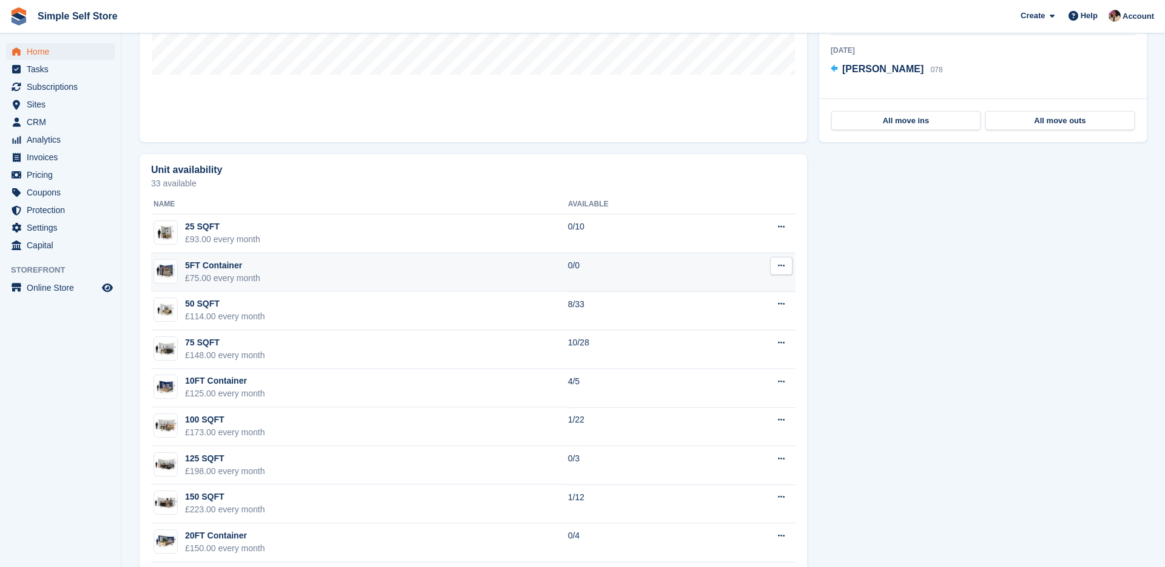
click at [787, 272] on button at bounding box center [781, 266] width 22 height 18
click at [752, 291] on p "Edit unit type" at bounding box center [734, 290] width 106 height 16
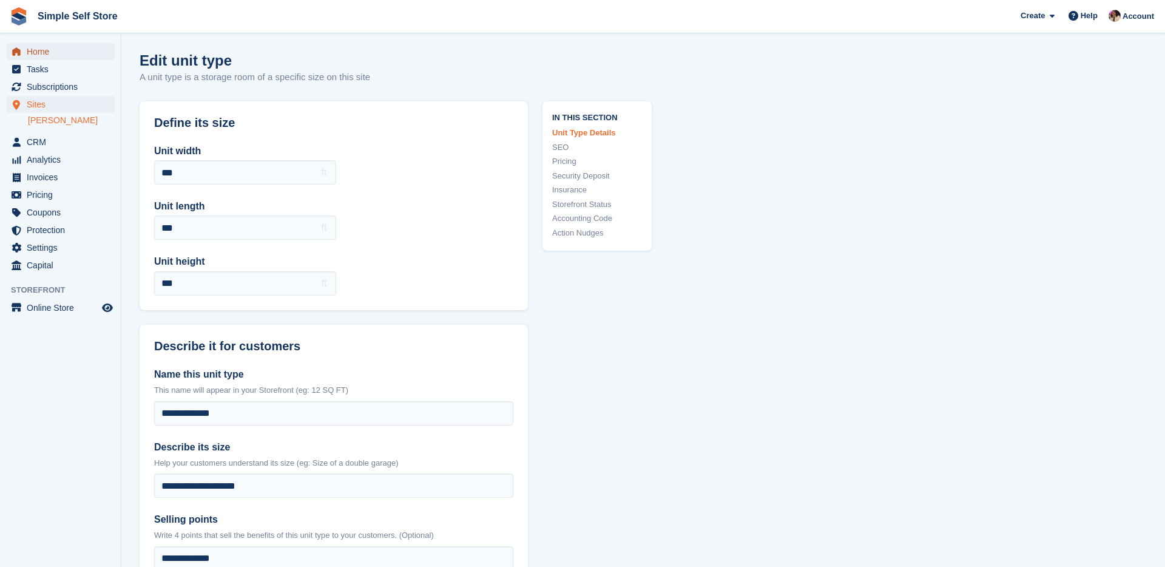
click at [42, 51] on span "Home" at bounding box center [63, 51] width 73 height 17
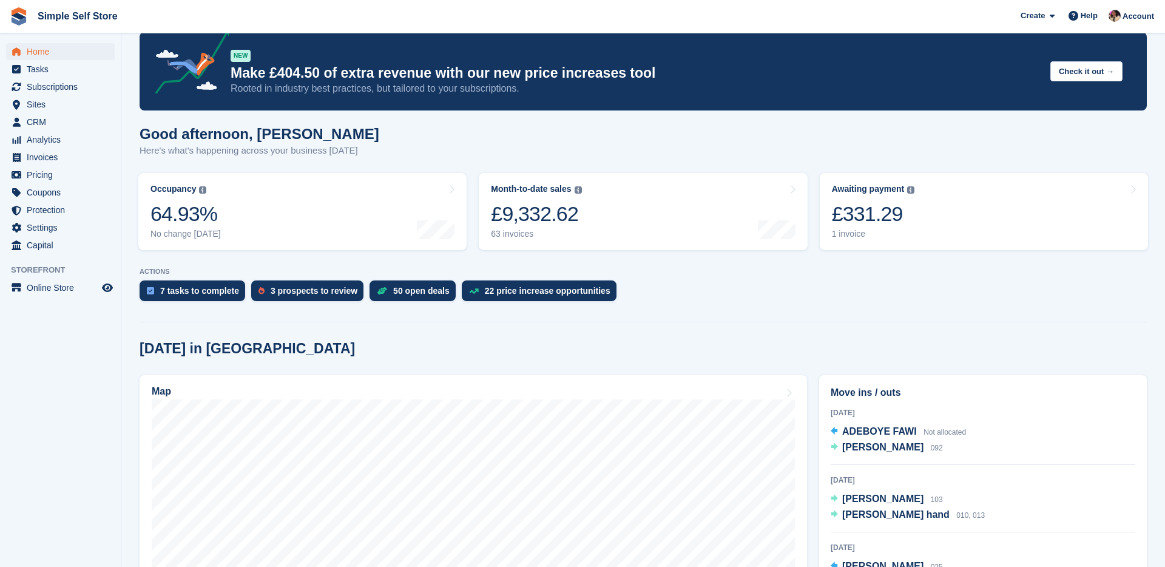
scroll to position [21, 0]
click at [234, 297] on div "7 tasks to complete" at bounding box center [193, 290] width 106 height 21
